Goal: Task Accomplishment & Management: Complete application form

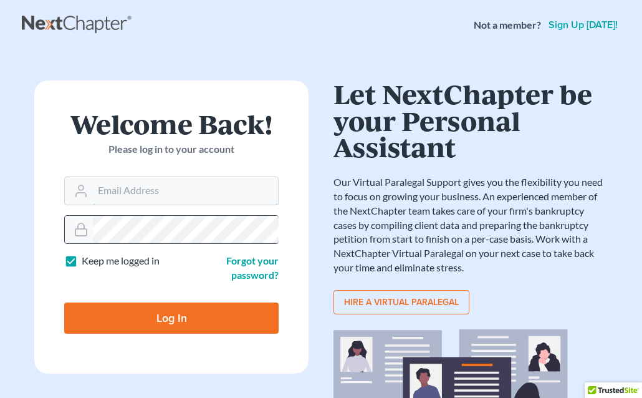
type input "[EMAIL_ADDRESS][DOMAIN_NAME]"
click at [80, 232] on icon at bounding box center [81, 229] width 15 height 15
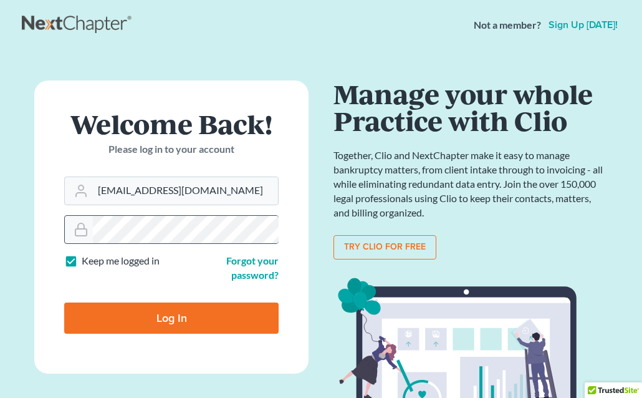
click at [80, 232] on icon at bounding box center [81, 229] width 15 height 15
click at [116, 329] on input "Log In" at bounding box center [171, 317] width 214 height 31
type input "Thinking..."
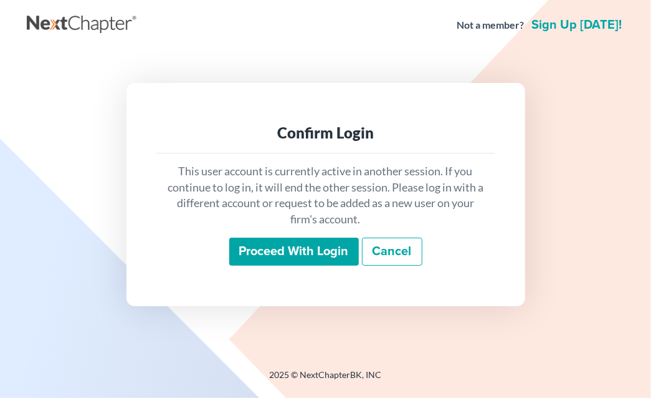
click at [282, 246] on input "Proceed with login" at bounding box center [294, 251] width 130 height 29
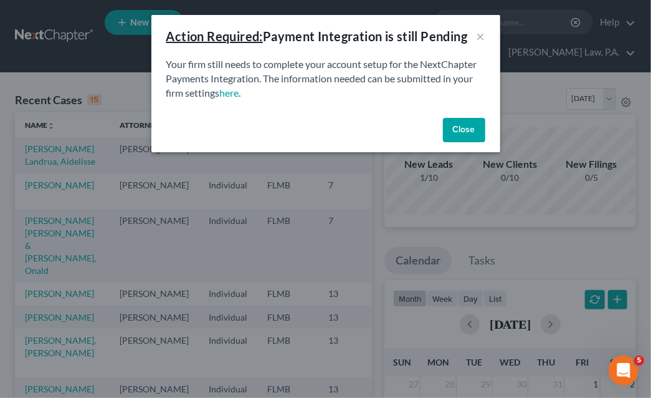
click at [465, 128] on button "Close" at bounding box center [464, 130] width 42 height 25
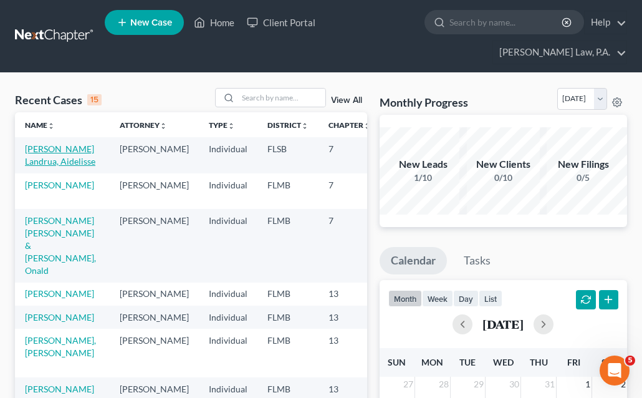
click at [52, 164] on link "Hartberger Landrua, Aidelisse" at bounding box center [60, 154] width 70 height 23
select select "1"
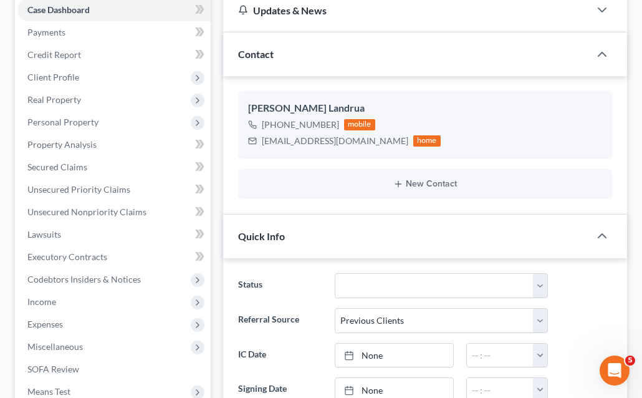
scroll to position [142, 0]
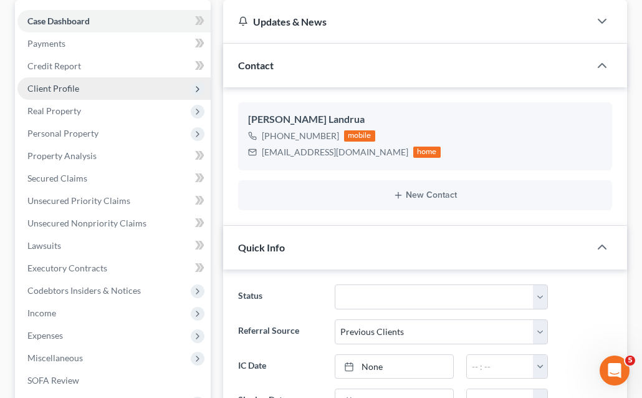
click at [87, 93] on span "Client Profile" at bounding box center [113, 88] width 193 height 22
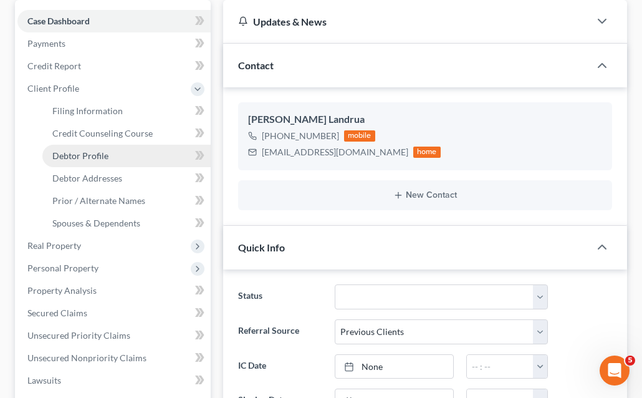
click at [82, 153] on span "Debtor Profile" at bounding box center [80, 155] width 56 height 11
select select "0"
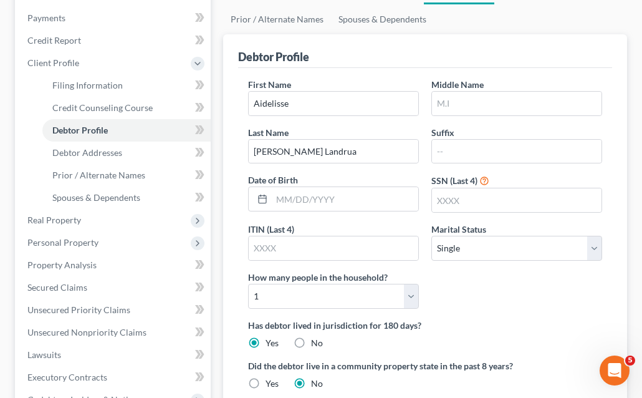
scroll to position [167, 0]
click at [118, 158] on link "Debtor Addresses" at bounding box center [126, 153] width 168 height 22
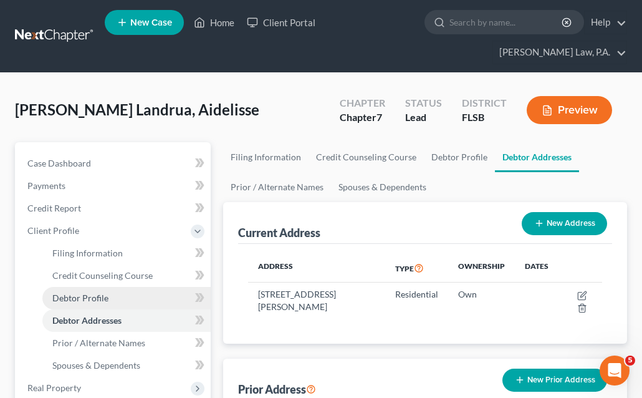
click at [106, 292] on span "Debtor Profile" at bounding box center [80, 297] width 56 height 11
select select "0"
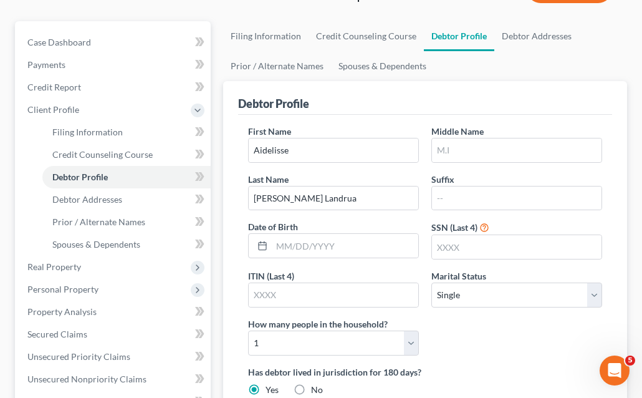
scroll to position [123, 0]
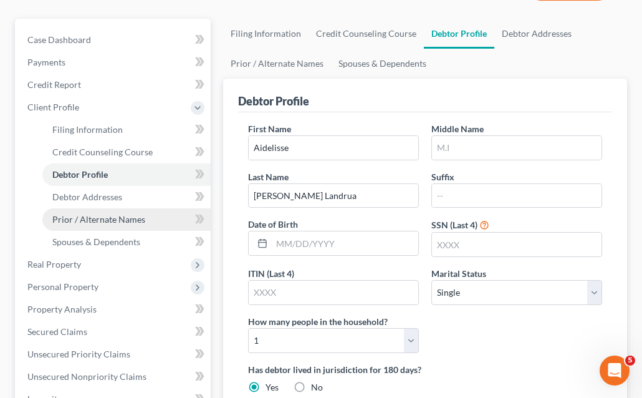
click at [104, 224] on link "Prior / Alternate Names" at bounding box center [126, 219] width 168 height 22
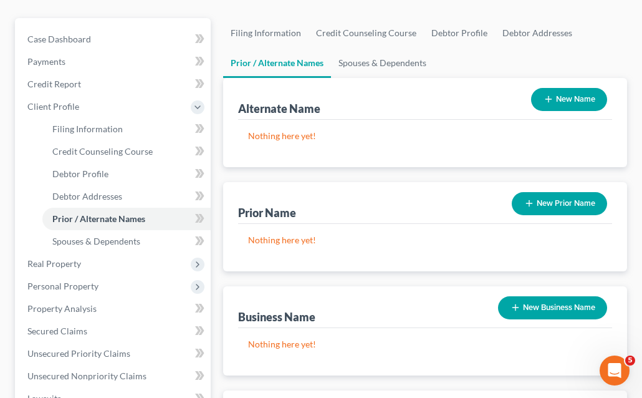
scroll to position [130, 0]
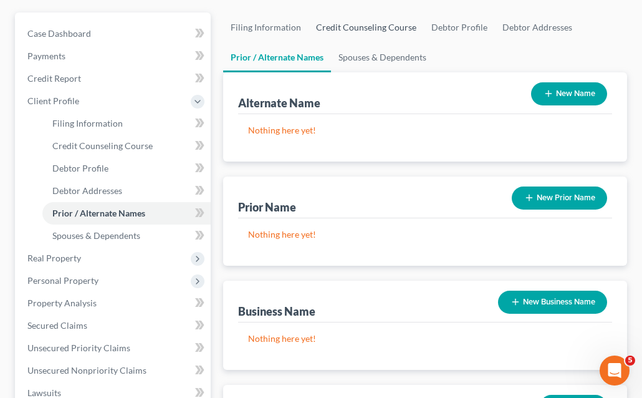
click at [375, 29] on link "Credit Counseling Course" at bounding box center [365, 27] width 115 height 30
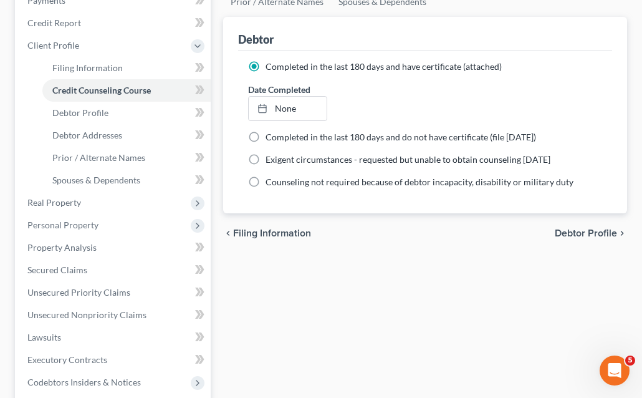
scroll to position [186, 0]
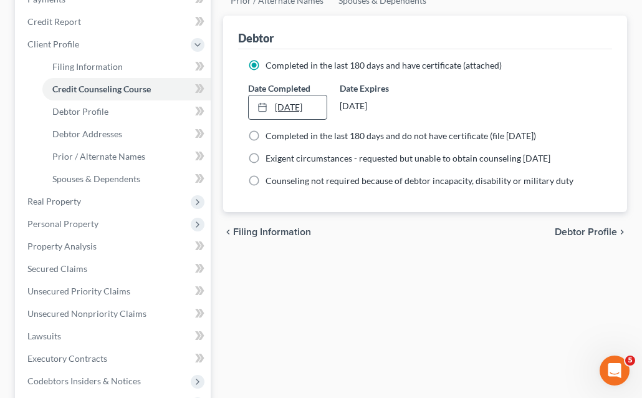
type input "8/16/2025"
click at [262, 104] on rect at bounding box center [262, 107] width 7 height 7
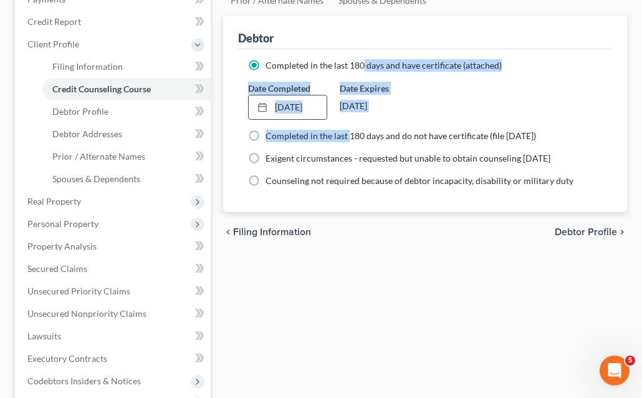
drag, startPoint x: 349, startPoint y: 133, endPoint x: 363, endPoint y: 58, distance: 76.1
click at [363, 59] on ng-include "Completed in the last 180 days and have certificate (attached) Date Completed 8…" at bounding box center [425, 123] width 354 height 128
click at [363, 60] on span "Completed in the last 180 days and have certificate (attached)" at bounding box center [383, 65] width 236 height 11
click at [279, 59] on input "Completed in the last 180 days and have certificate (attached)" at bounding box center [274, 63] width 8 height 8
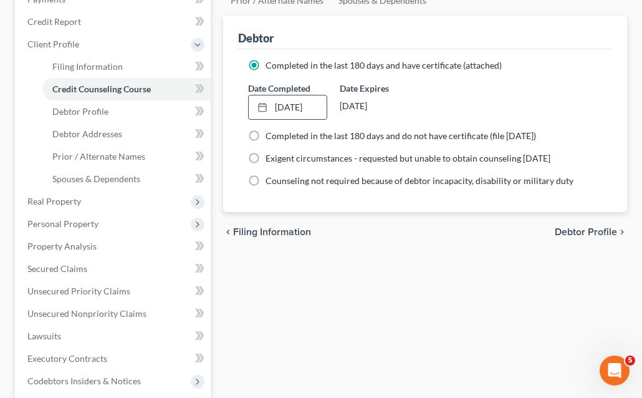
click at [533, 282] on div "Filing Information Credit Counseling Course Debtor Profile Debtor Addresses Pri…" at bounding box center [425, 282] width 416 height 652
click at [573, 231] on span "Debtor Profile" at bounding box center [586, 232] width 62 height 10
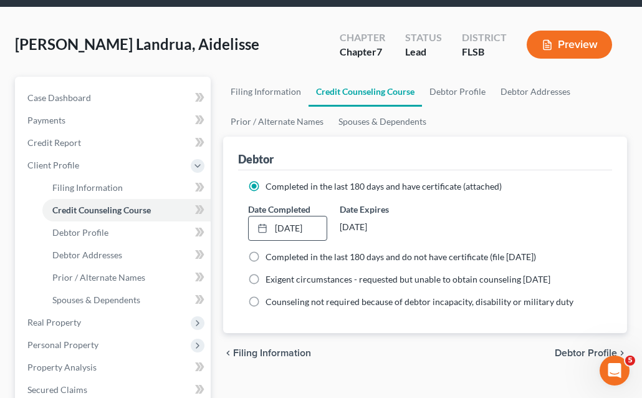
select select "0"
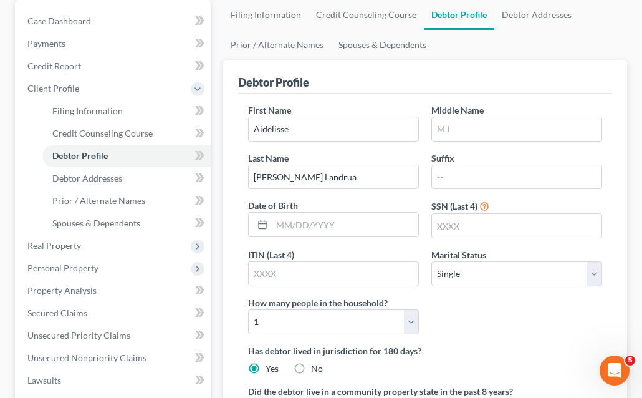
scroll to position [150, 0]
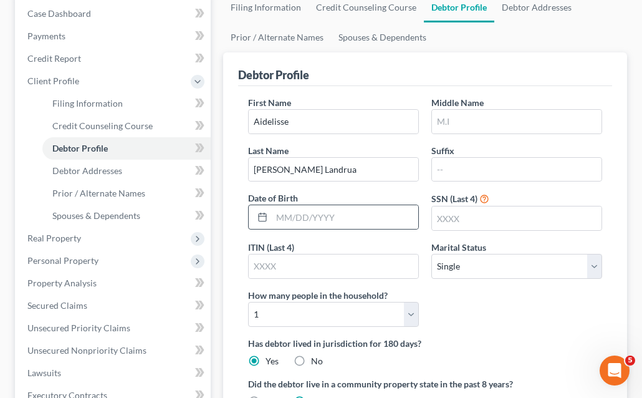
click at [312, 204] on div at bounding box center [333, 216] width 171 height 25
click at [313, 206] on input "text" at bounding box center [345, 217] width 146 height 24
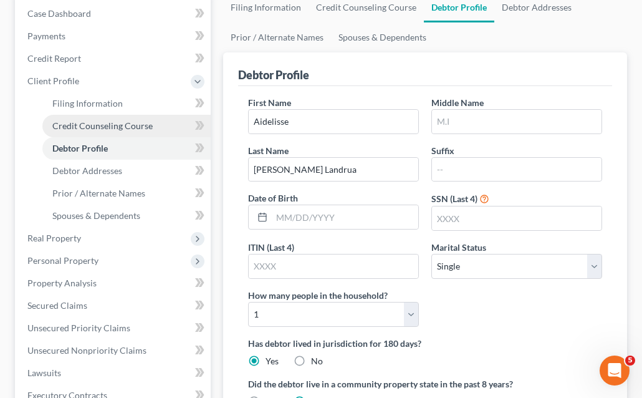
click at [76, 117] on link "Credit Counseling Course" at bounding box center [126, 126] width 168 height 22
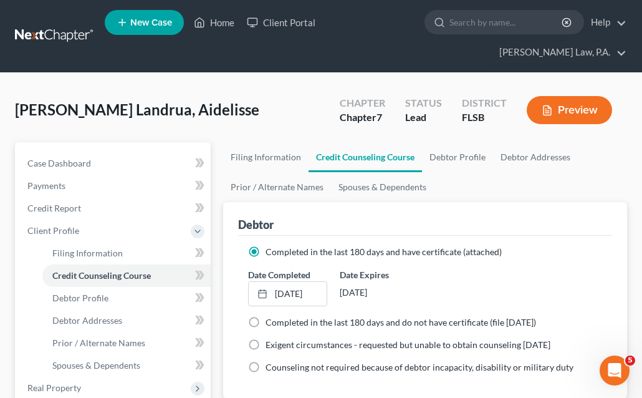
click at [61, 229] on span "Client Profile" at bounding box center [53, 230] width 52 height 11
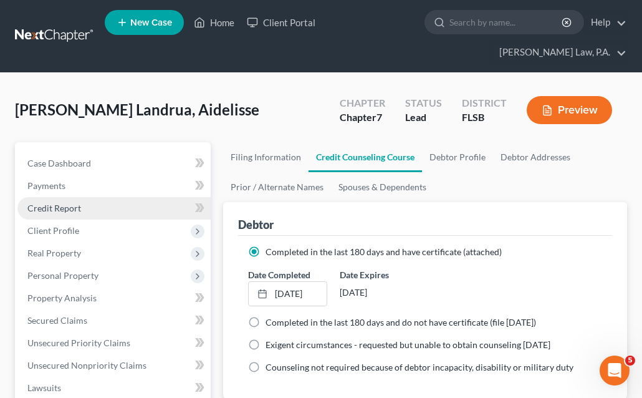
click at [63, 212] on span "Credit Report" at bounding box center [54, 208] width 54 height 11
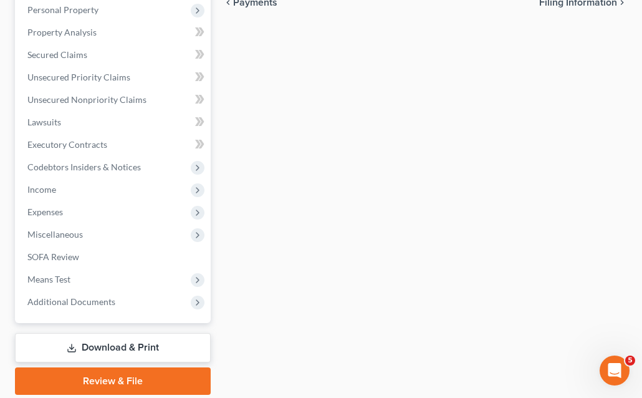
scroll to position [282, 0]
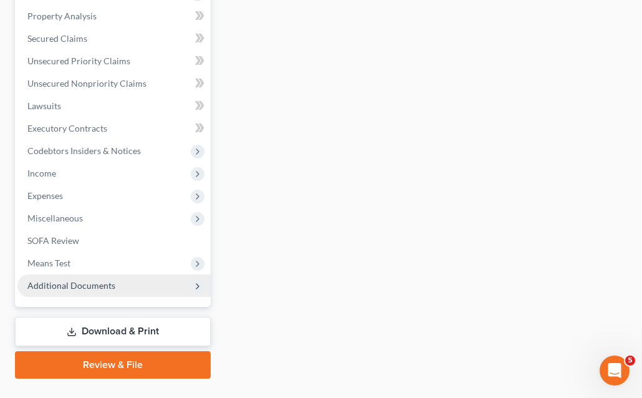
click at [66, 292] on span "Additional Documents" at bounding box center [113, 285] width 193 height 22
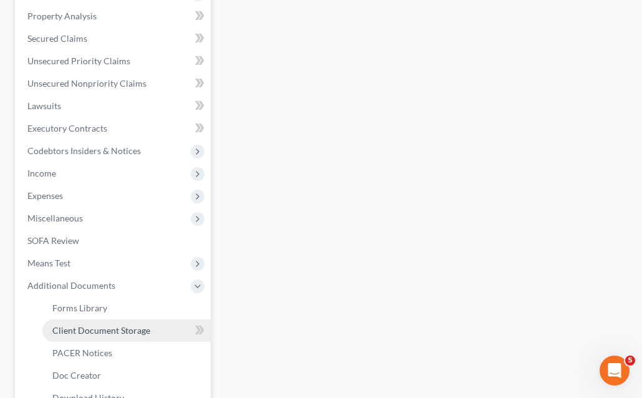
click at [86, 319] on link "Client Document Storage" at bounding box center [126, 330] width 168 height 22
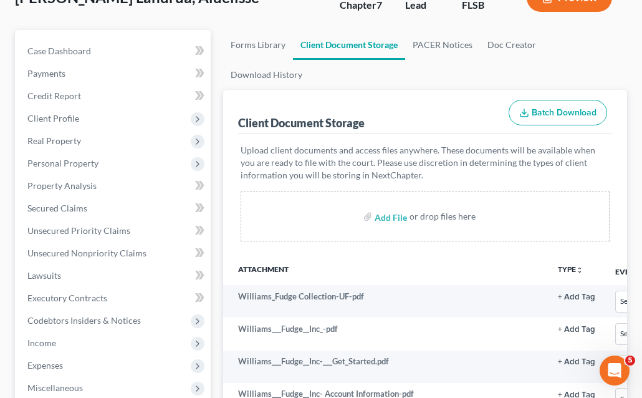
scroll to position [107, 0]
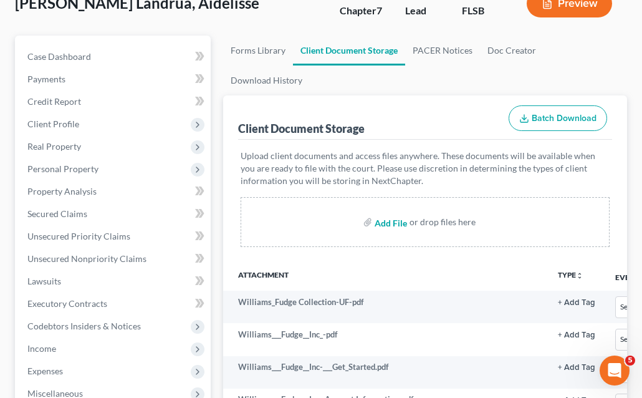
click at [392, 211] on input "file" at bounding box center [390, 222] width 30 height 22
type input "C:\fakepath\5.5.25 M&T Bank Letter.pdf"
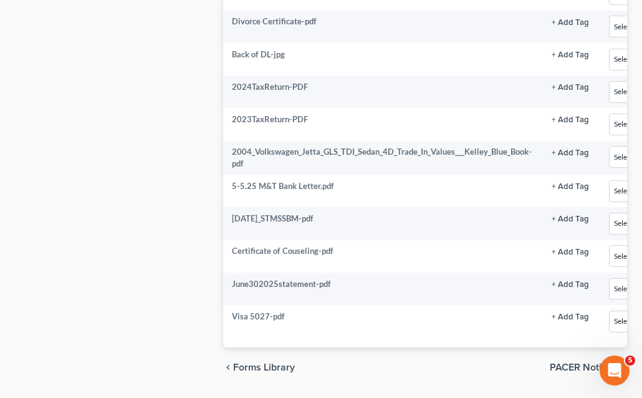
scroll to position [0, 0]
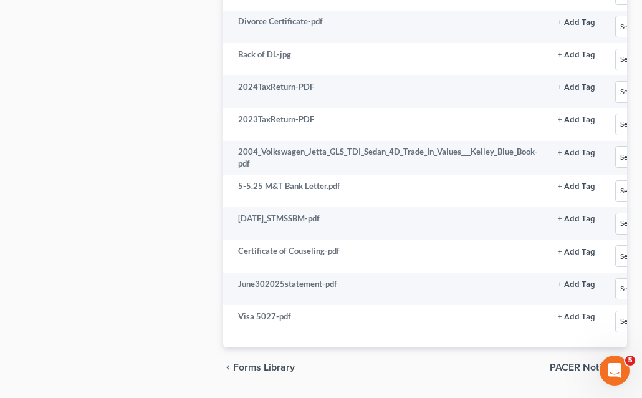
click at [607, 347] on div "chevron_left Forms Library PACER Notices chevron_right" at bounding box center [425, 367] width 404 height 40
click at [602, 362] on span "PACER Notices" at bounding box center [583, 367] width 67 height 10
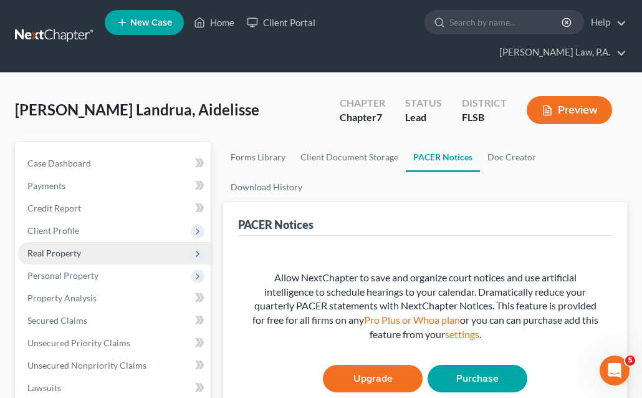
click at [57, 255] on span "Real Property" at bounding box center [54, 252] width 54 height 11
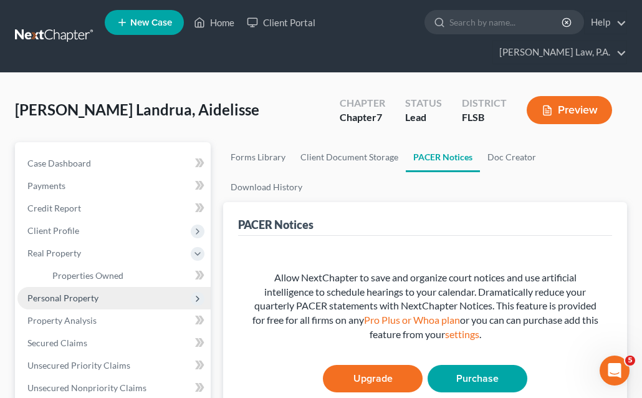
click at [63, 295] on span "Personal Property" at bounding box center [62, 297] width 71 height 11
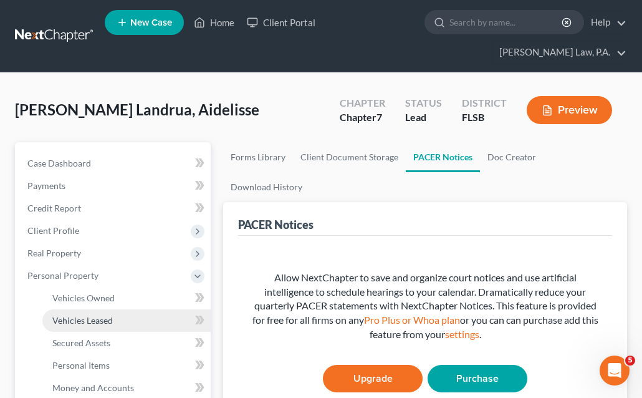
click at [92, 309] on link "Vehicles Leased" at bounding box center [126, 320] width 168 height 22
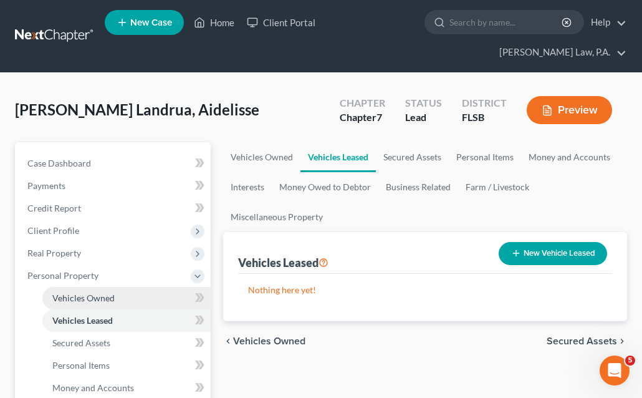
click at [88, 300] on span "Vehicles Owned" at bounding box center [83, 297] width 62 height 11
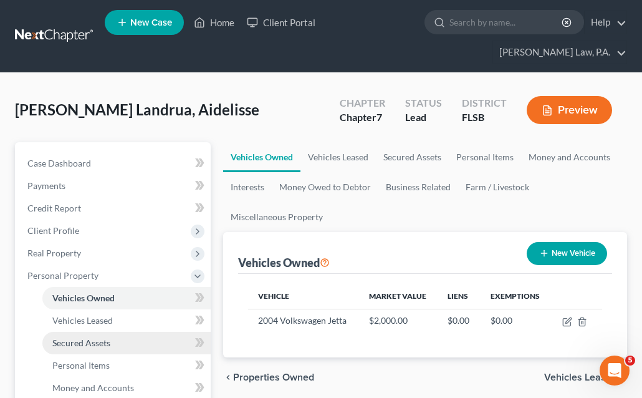
click at [88, 348] on link "Secured Assets" at bounding box center [126, 343] width 168 height 22
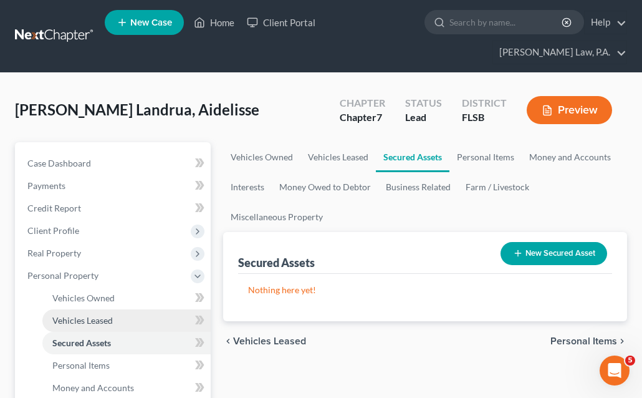
click at [122, 317] on link "Vehicles Leased" at bounding box center [126, 320] width 168 height 22
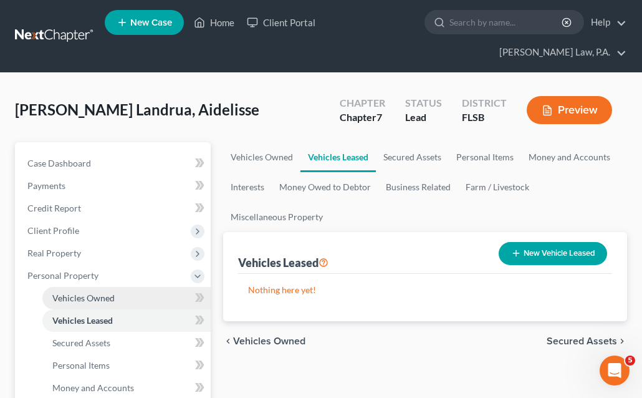
click at [122, 289] on link "Vehicles Owned" at bounding box center [126, 298] width 168 height 22
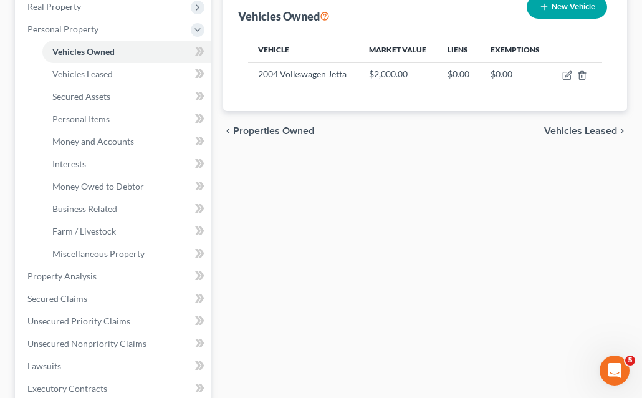
scroll to position [247, 0]
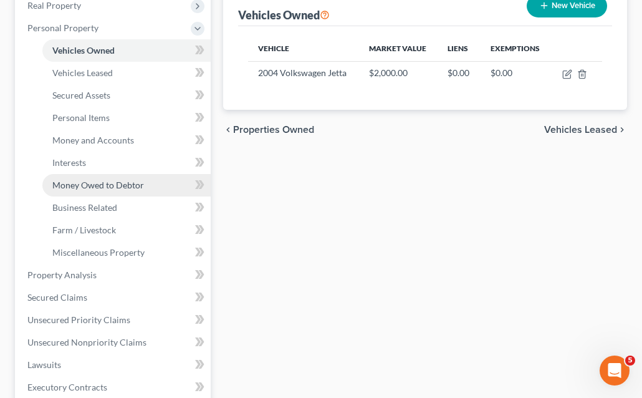
click at [91, 184] on span "Money Owed to Debtor" at bounding box center [98, 184] width 92 height 11
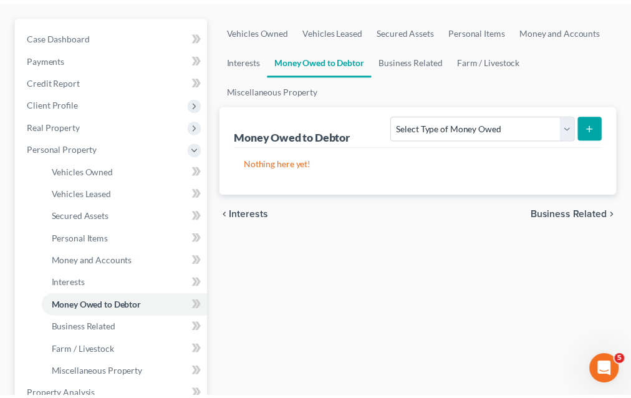
scroll to position [129, 0]
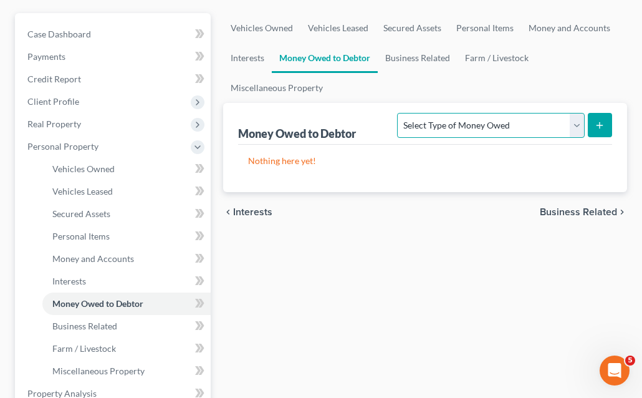
click at [575, 125] on select "Select Type of Money Owed Accounts Receivable Alimony Child Support Claims Agai…" at bounding box center [490, 125] width 187 height 25
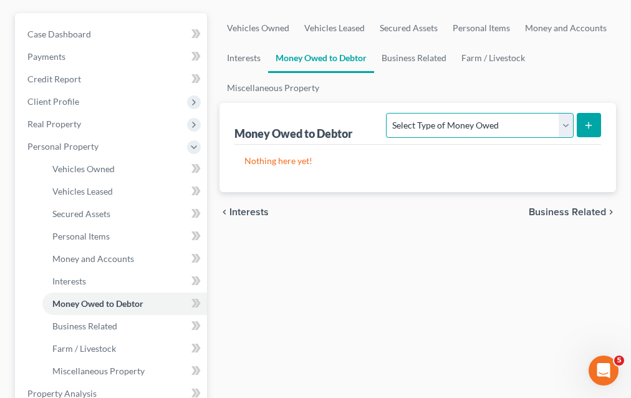
scroll to position [0, 0]
